Goal: Find specific page/section: Find specific page/section

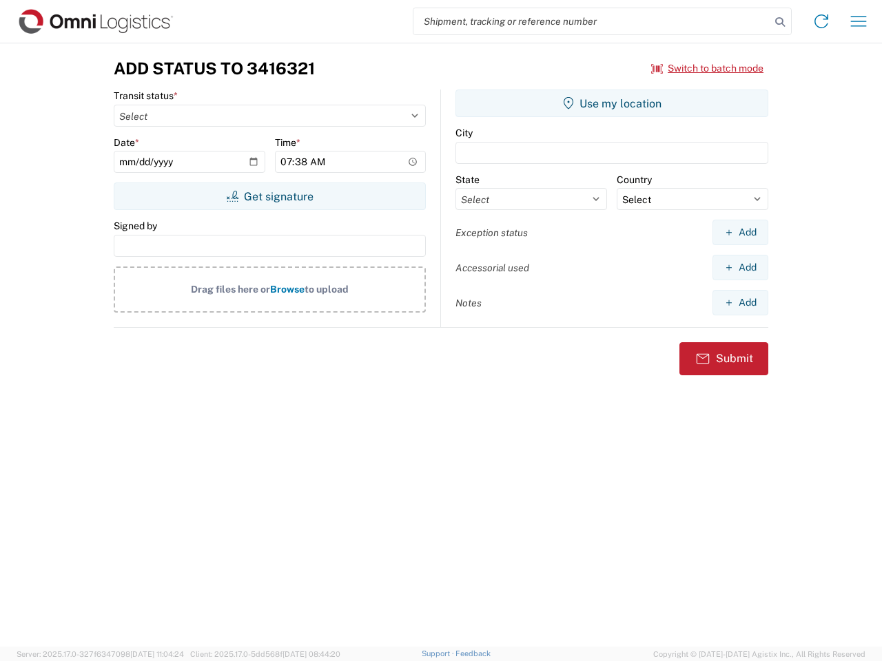
click at [592, 21] on input "search" at bounding box center [591, 21] width 357 height 26
click at [780, 22] on icon at bounding box center [779, 21] width 19 height 19
click at [821, 21] on icon at bounding box center [821, 21] width 22 height 22
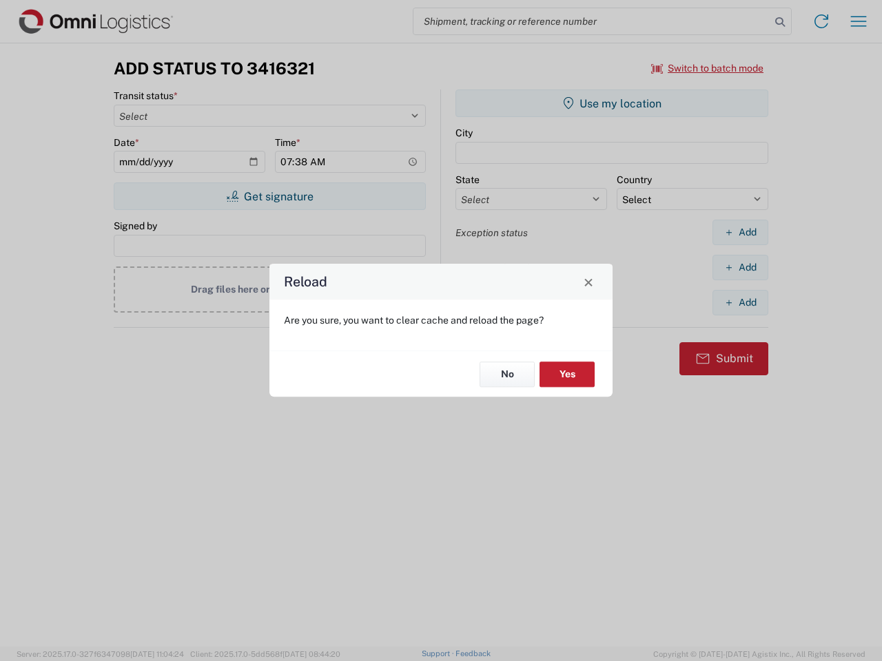
click at [858, 21] on div "Reload Are you sure, you want to clear cache and reload the page? No Yes" at bounding box center [441, 330] width 882 height 661
click at [708, 68] on div "Reload Are you sure, you want to clear cache and reload the page? No Yes" at bounding box center [441, 330] width 882 height 661
click at [269, 196] on div "Reload Are you sure, you want to clear cache and reload the page? No Yes" at bounding box center [441, 330] width 882 height 661
click at [612, 103] on div "Reload Are you sure, you want to clear cache and reload the page? No Yes" at bounding box center [441, 330] width 882 height 661
click at [740, 232] on div "Reload Are you sure, you want to clear cache and reload the page? No Yes" at bounding box center [441, 330] width 882 height 661
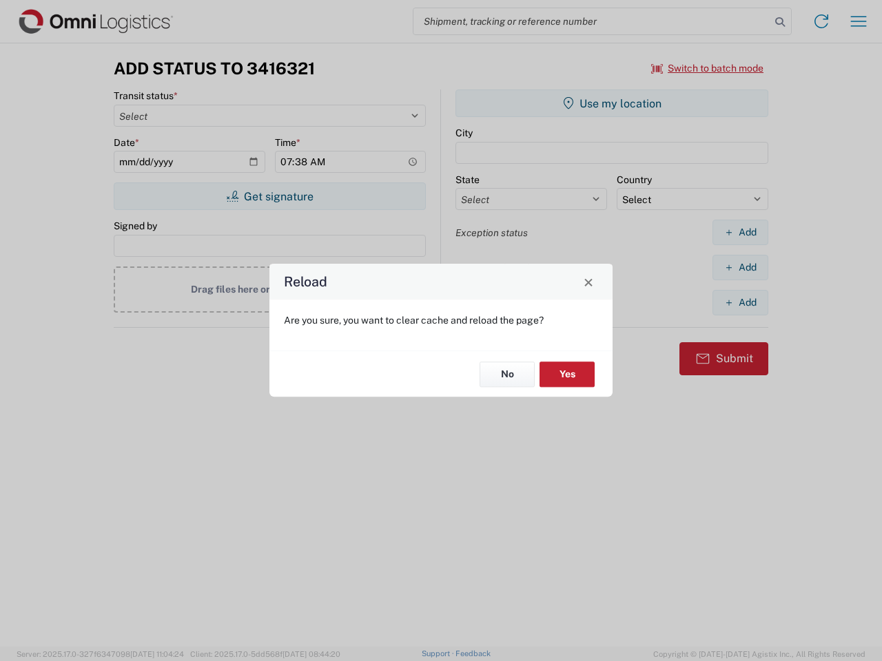
click at [740, 267] on div "Reload Are you sure, you want to clear cache and reload the page? No Yes" at bounding box center [441, 330] width 882 height 661
click at [740, 302] on div "Reload Are you sure, you want to clear cache and reload the page? No Yes" at bounding box center [441, 330] width 882 height 661
